Goal: Information Seeking & Learning: Learn about a topic

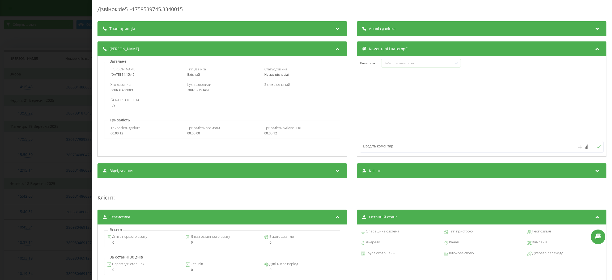
click at [111, 31] on span "Транскрипція" at bounding box center [122, 28] width 26 height 5
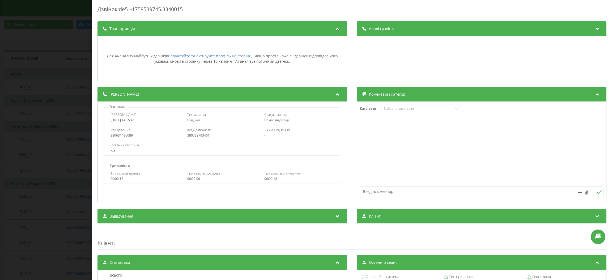
click at [111, 31] on span "Транскрипція" at bounding box center [122, 28] width 26 height 5
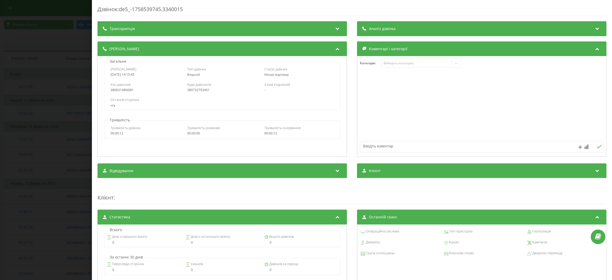
click at [61, 44] on div "Дзвінок : de5_-1758539745.3340015 Транскрипція Для AI-аналізу майбутніх дзвінкі…" at bounding box center [306, 140] width 612 height 280
